Goal: Information Seeking & Learning: Learn about a topic

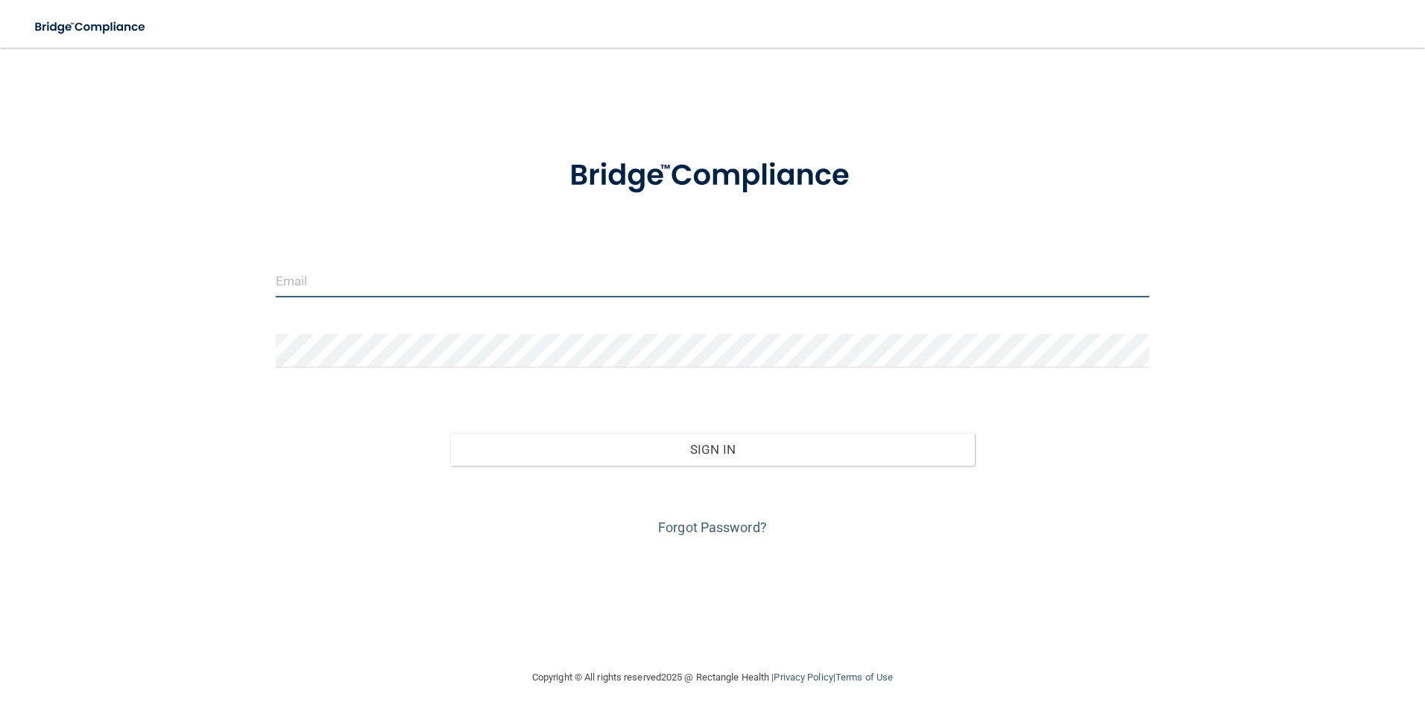
click at [318, 288] on input "email" at bounding box center [713, 281] width 875 height 34
type input "[EMAIL_ADDRESS][DOMAIN_NAME]"
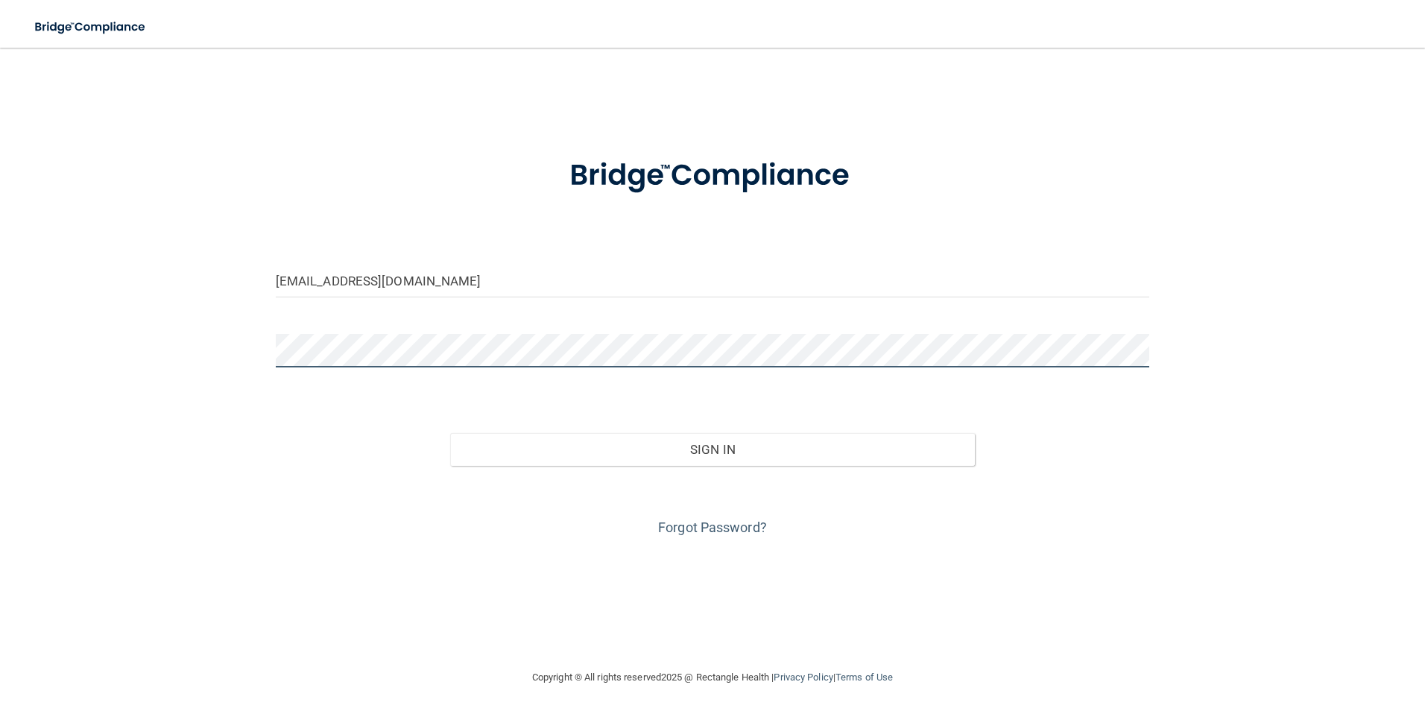
click at [450, 433] on button "Sign In" at bounding box center [712, 449] width 525 height 33
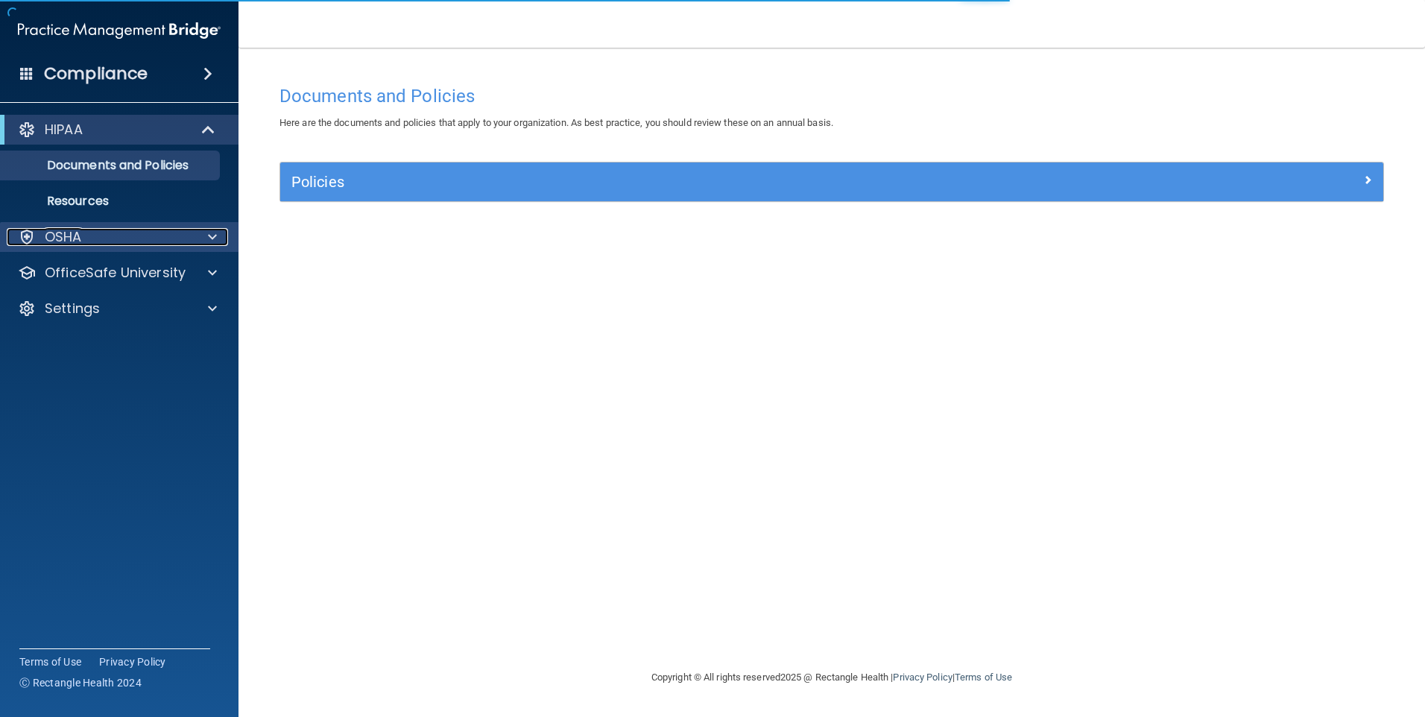
click at [154, 239] on div "OSHA" at bounding box center [99, 237] width 185 height 18
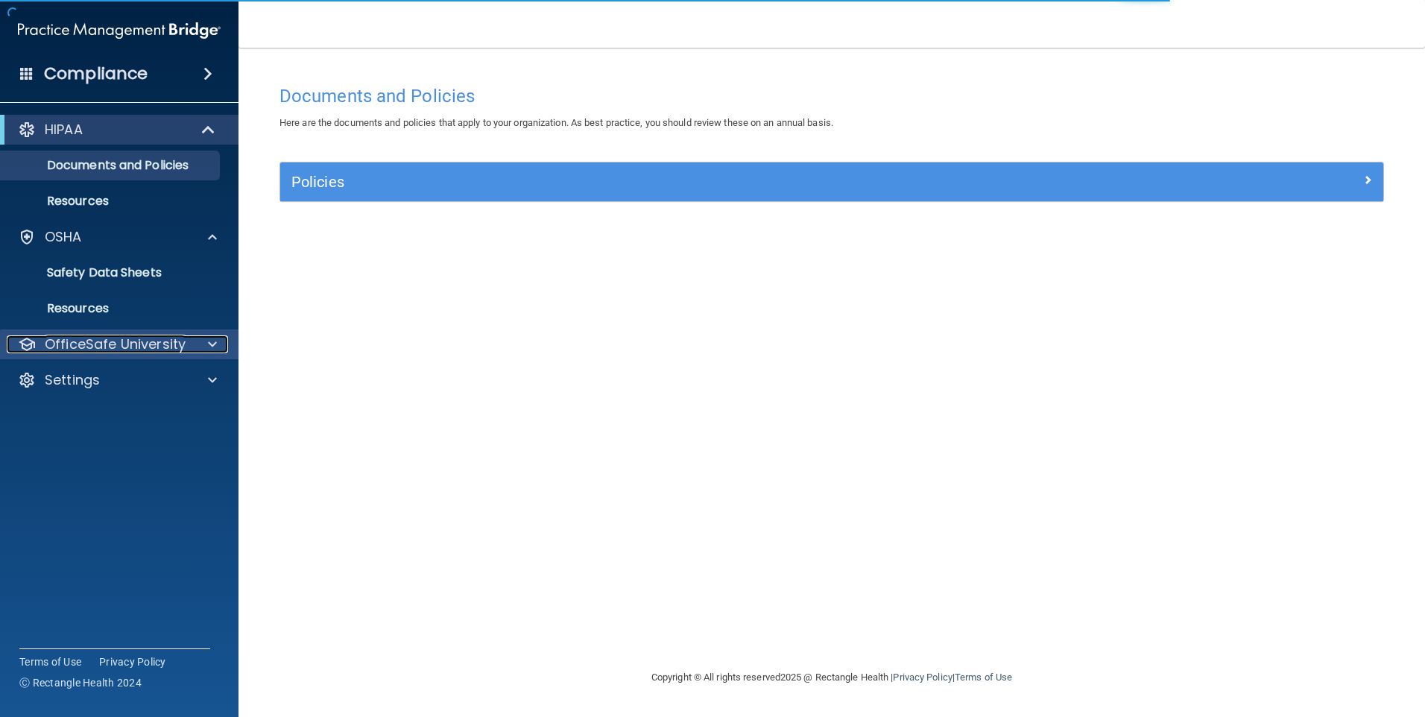
click at [166, 341] on p "OfficeSafe University" at bounding box center [115, 344] width 141 height 18
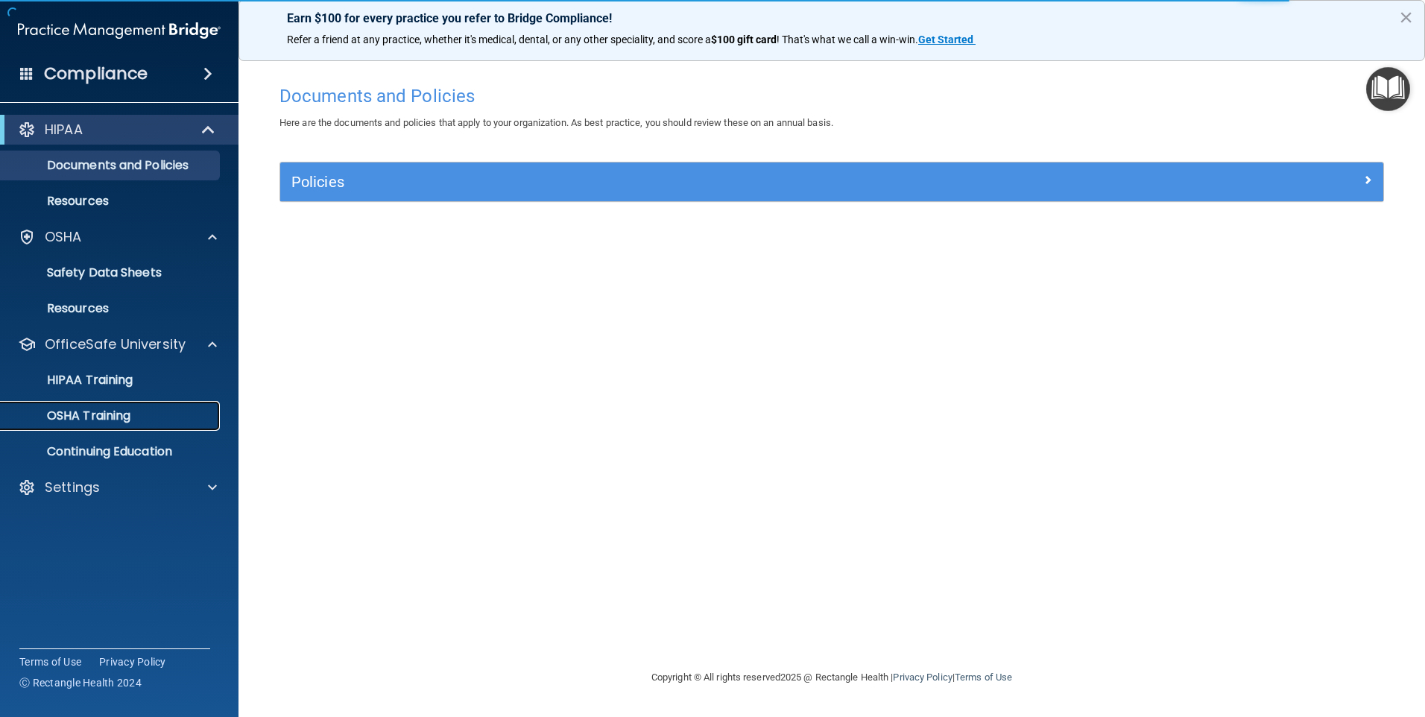
click at [125, 416] on p "OSHA Training" at bounding box center [70, 416] width 121 height 15
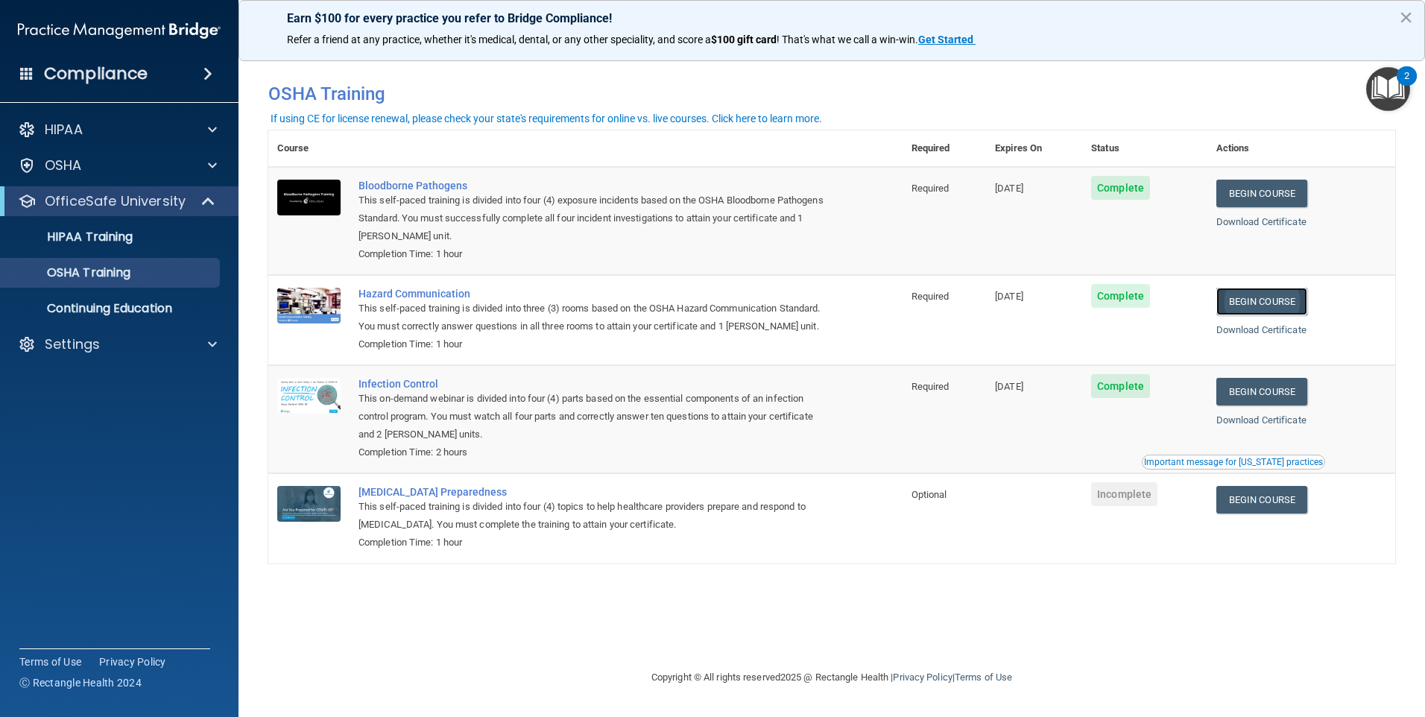
click at [1259, 297] on link "Begin Course" at bounding box center [1262, 302] width 91 height 28
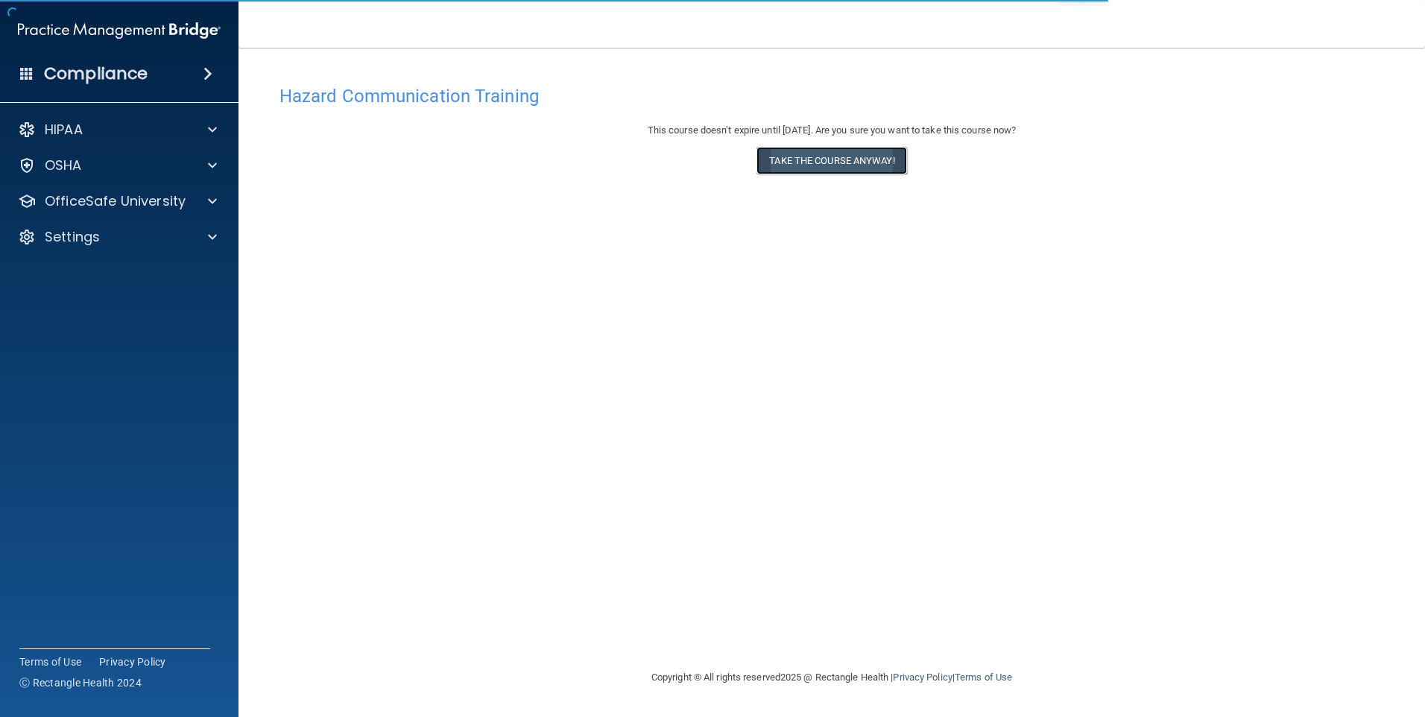
click at [834, 151] on button "Take the course anyway!" at bounding box center [832, 161] width 150 height 28
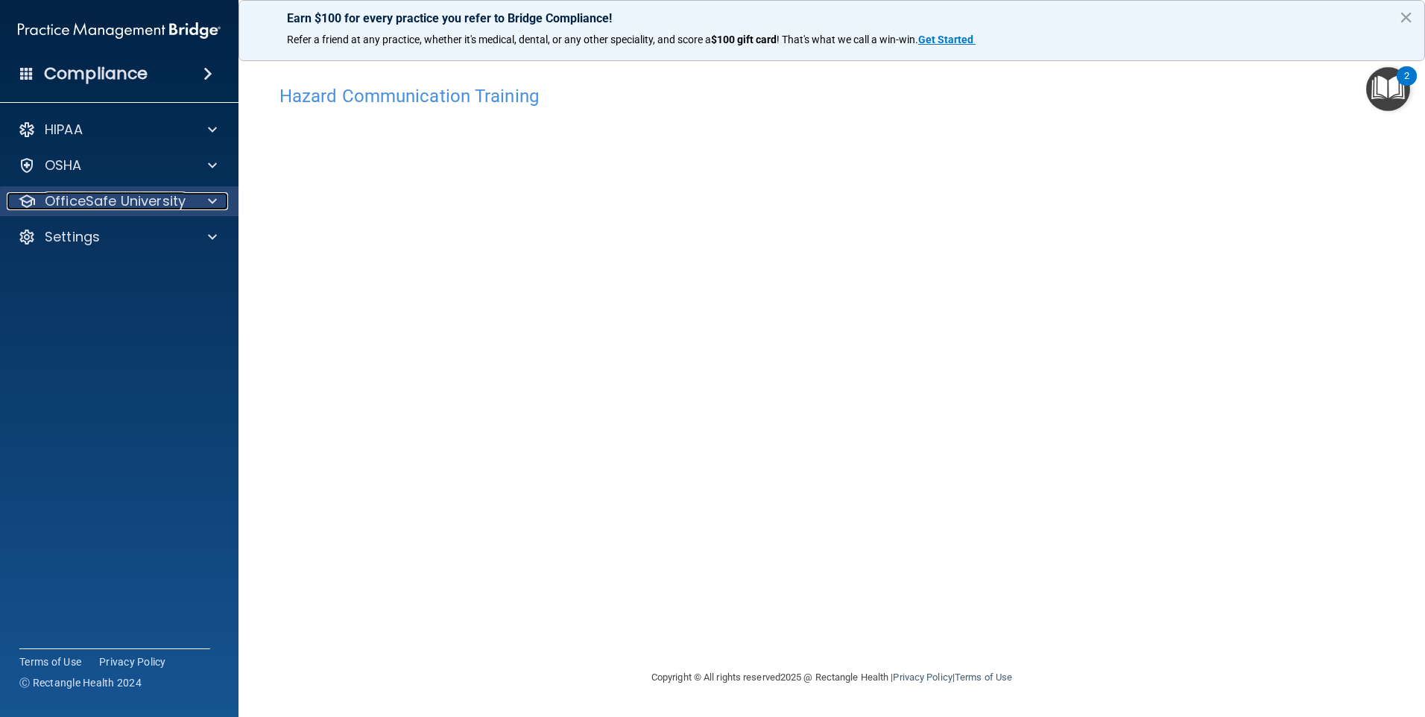
click at [227, 207] on div at bounding box center [210, 201] width 37 height 18
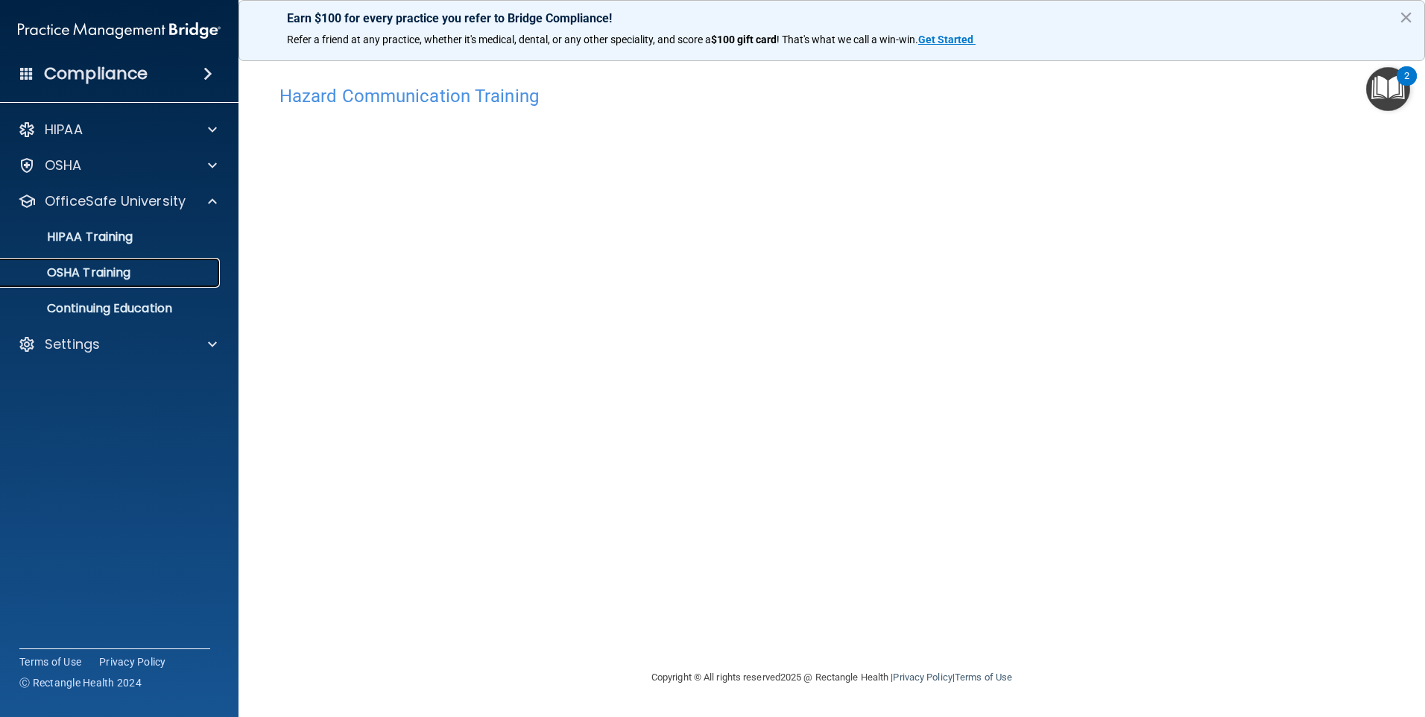
click at [166, 266] on div "OSHA Training" at bounding box center [112, 272] width 204 height 15
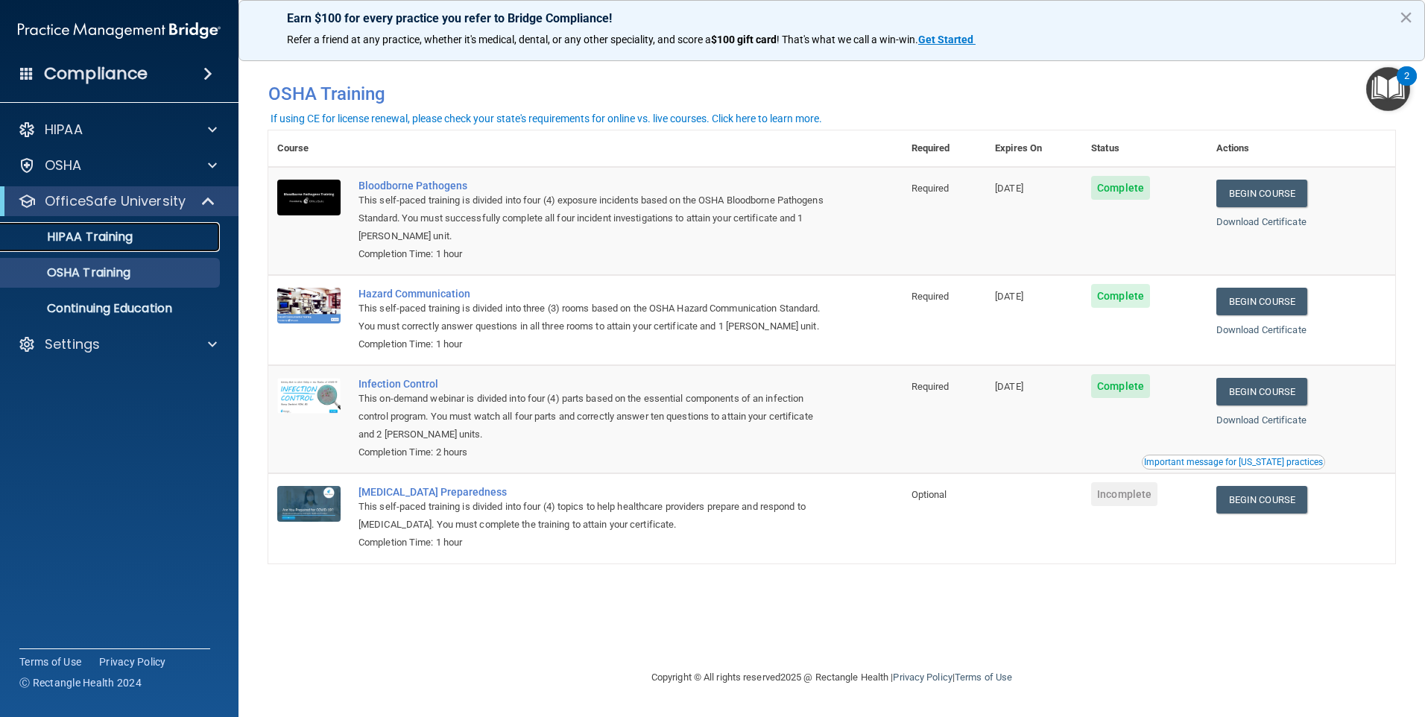
click at [151, 225] on link "HIPAA Training" at bounding box center [102, 237] width 235 height 30
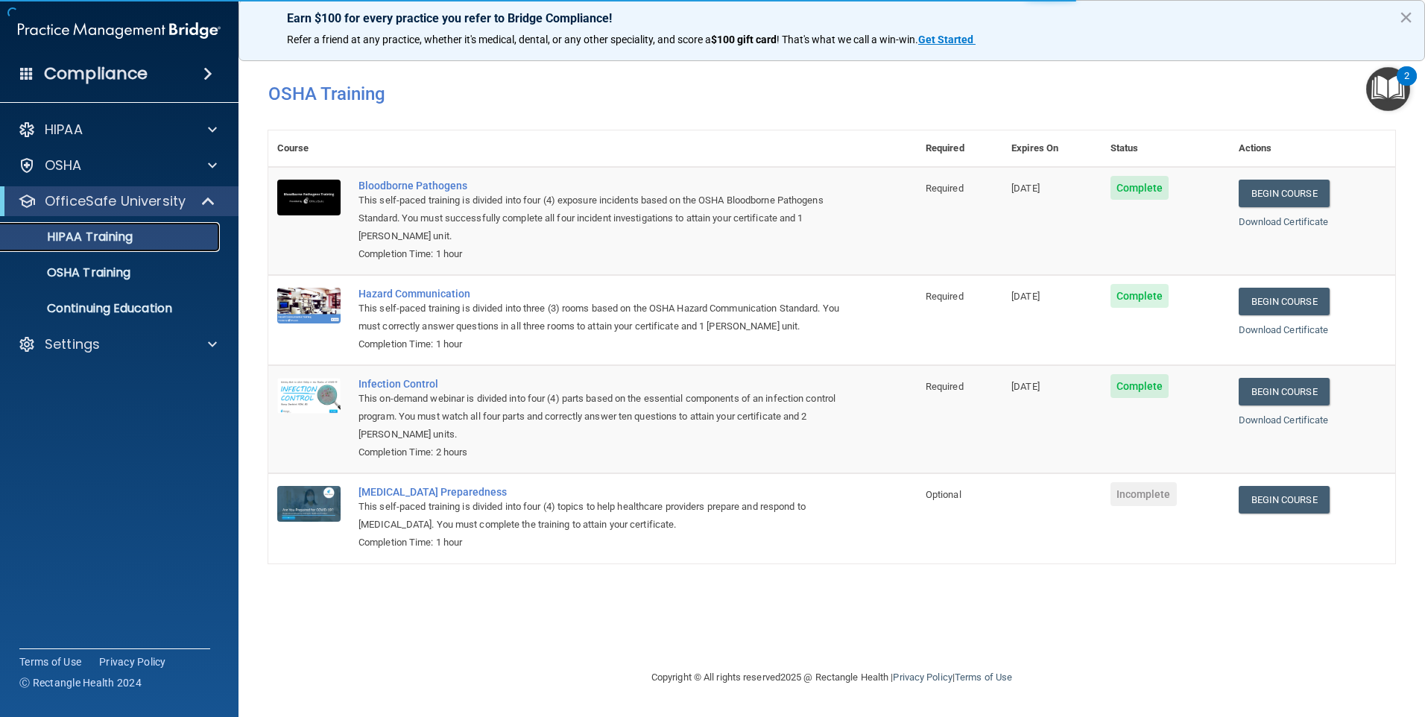
click at [126, 234] on p "HIPAA Training" at bounding box center [71, 237] width 123 height 15
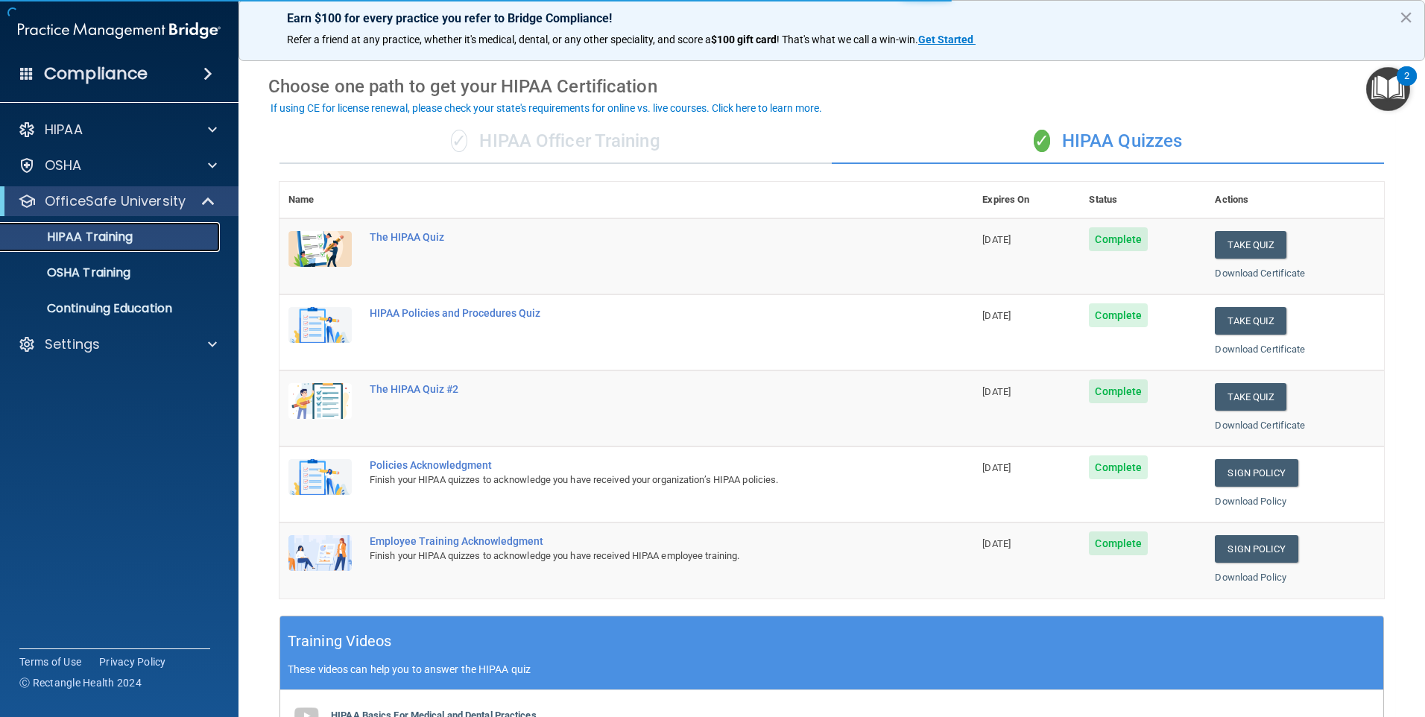
scroll to position [46, 0]
